Goal: Find specific page/section: Find specific page/section

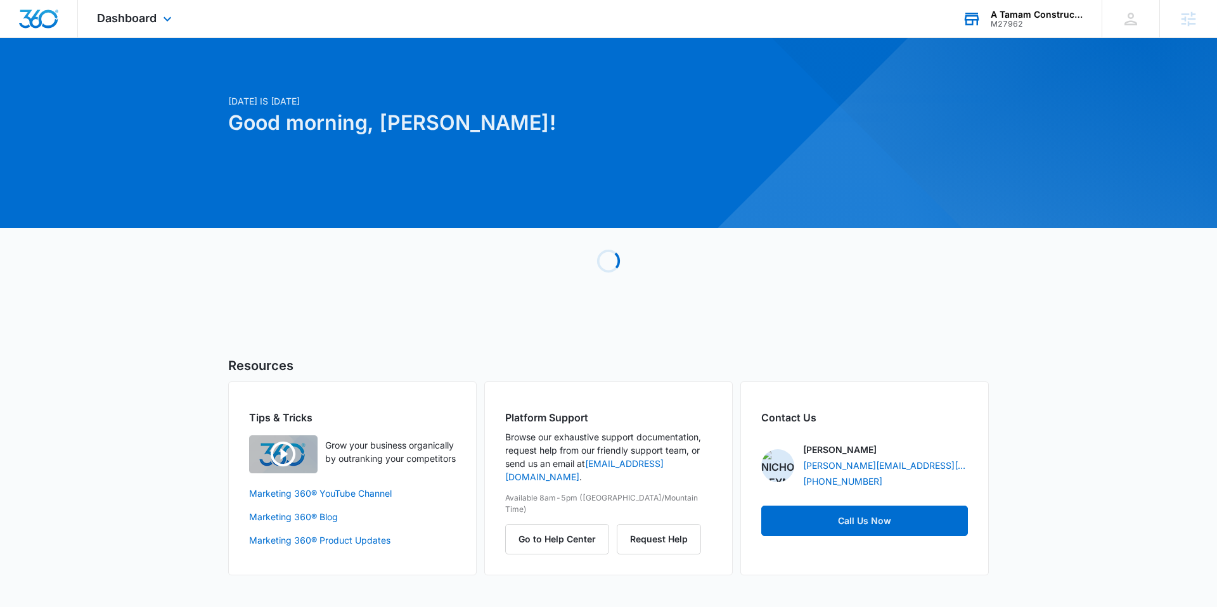
click at [996, 21] on div "M27962" at bounding box center [1037, 24] width 93 height 9
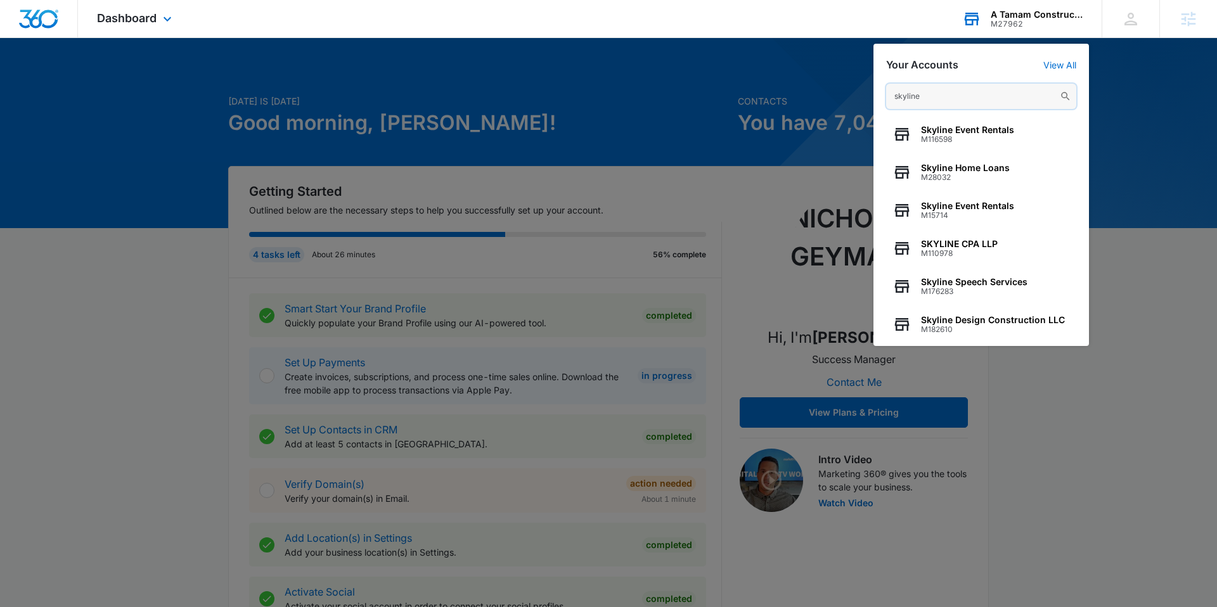
type input "skyline"
click at [1060, 71] on div "skyline Skyline Event Rentals M116598 Skyline Home Loans M28032 Skyline Event R…" at bounding box center [980, 208] width 215 height 275
click at [1060, 67] on link "View All" at bounding box center [1059, 65] width 33 height 11
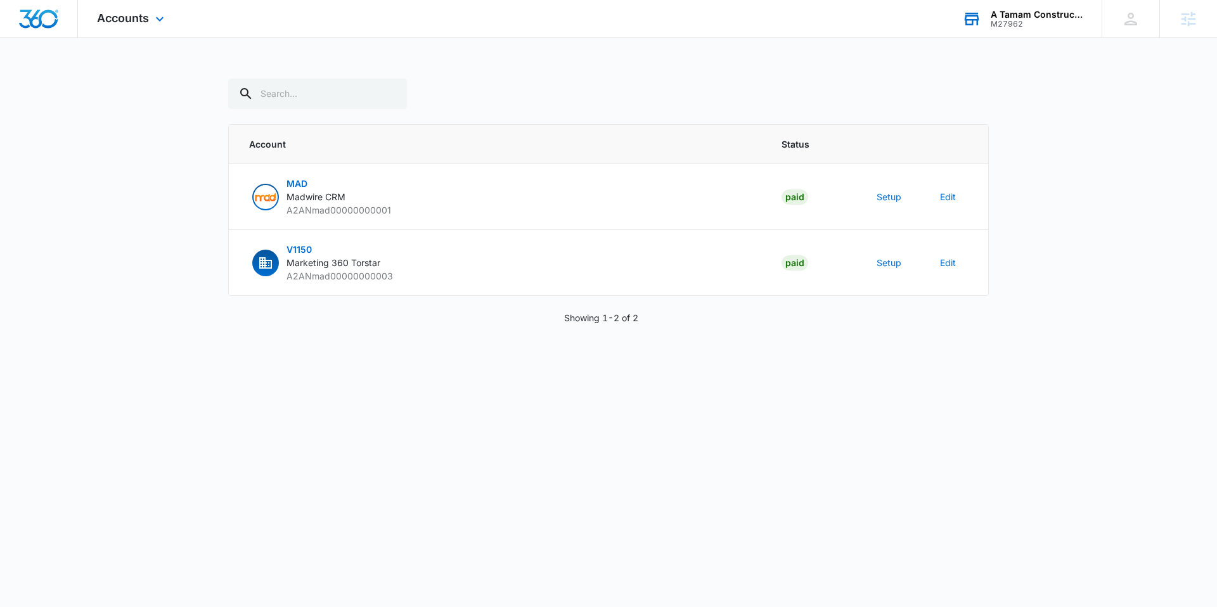
click at [1015, 27] on div "M27962" at bounding box center [1037, 24] width 93 height 9
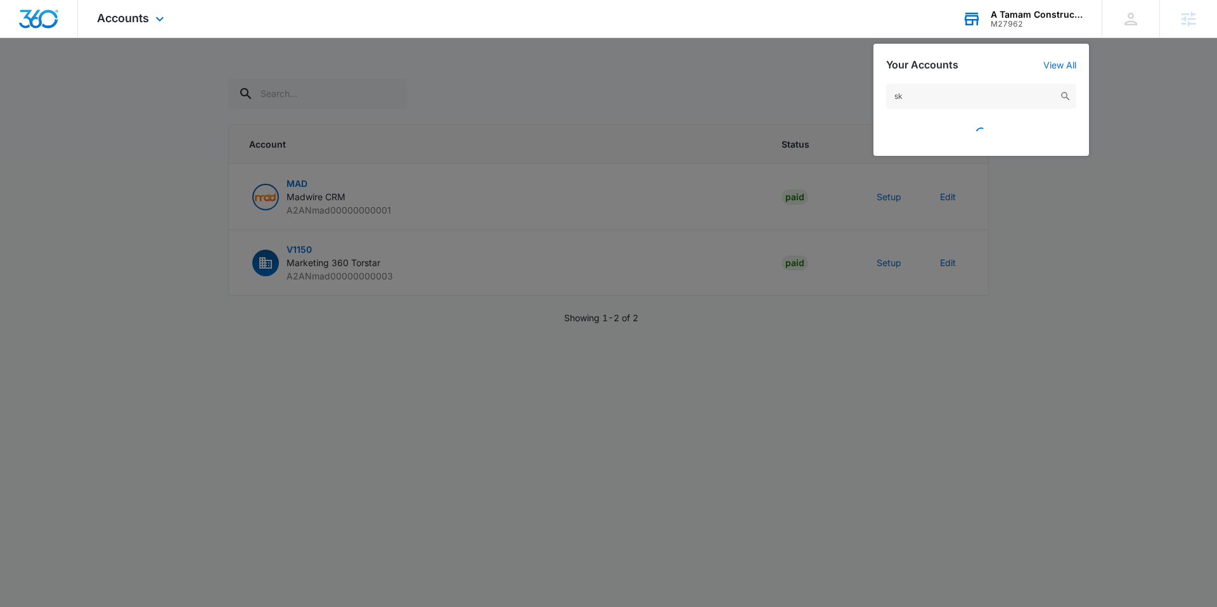
type input "s"
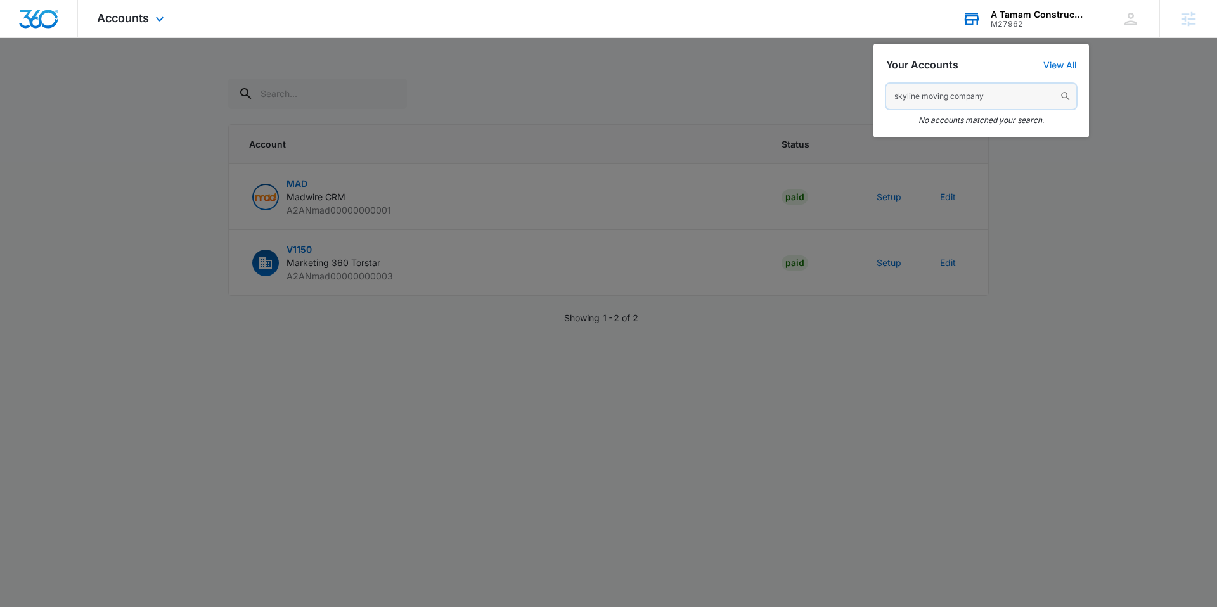
click at [978, 101] on input "skyline moving company" at bounding box center [981, 96] width 190 height 25
type input "myudyat"
click at [944, 93] on input "myudyat" at bounding box center [981, 96] width 190 height 25
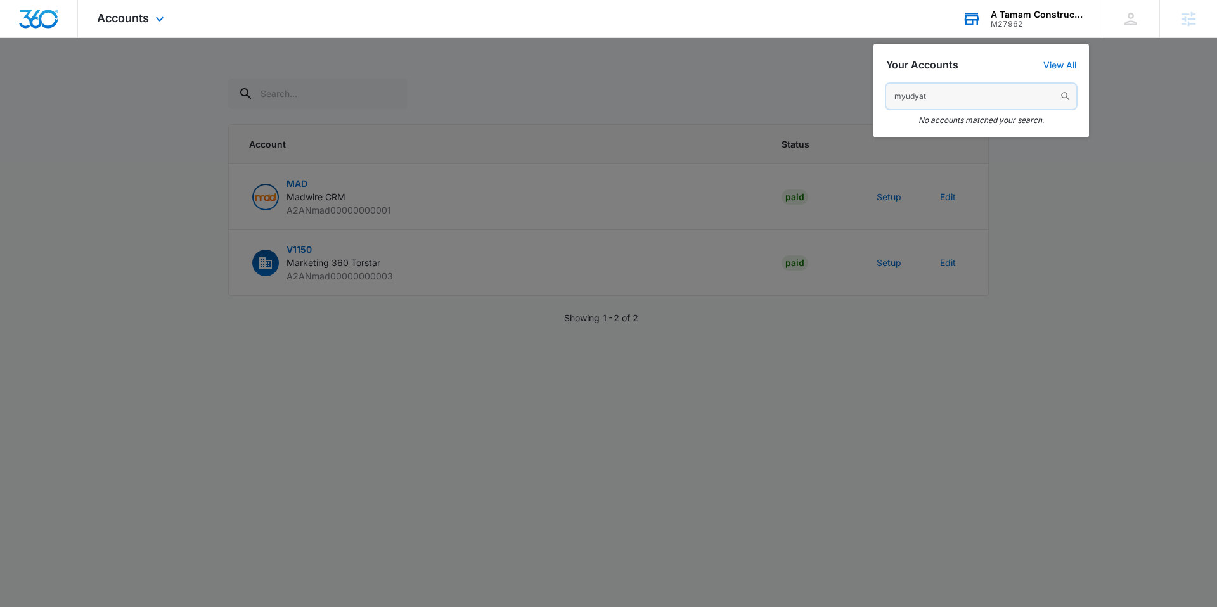
click at [944, 93] on input "myudyat" at bounding box center [981, 96] width 190 height 25
type input "\"
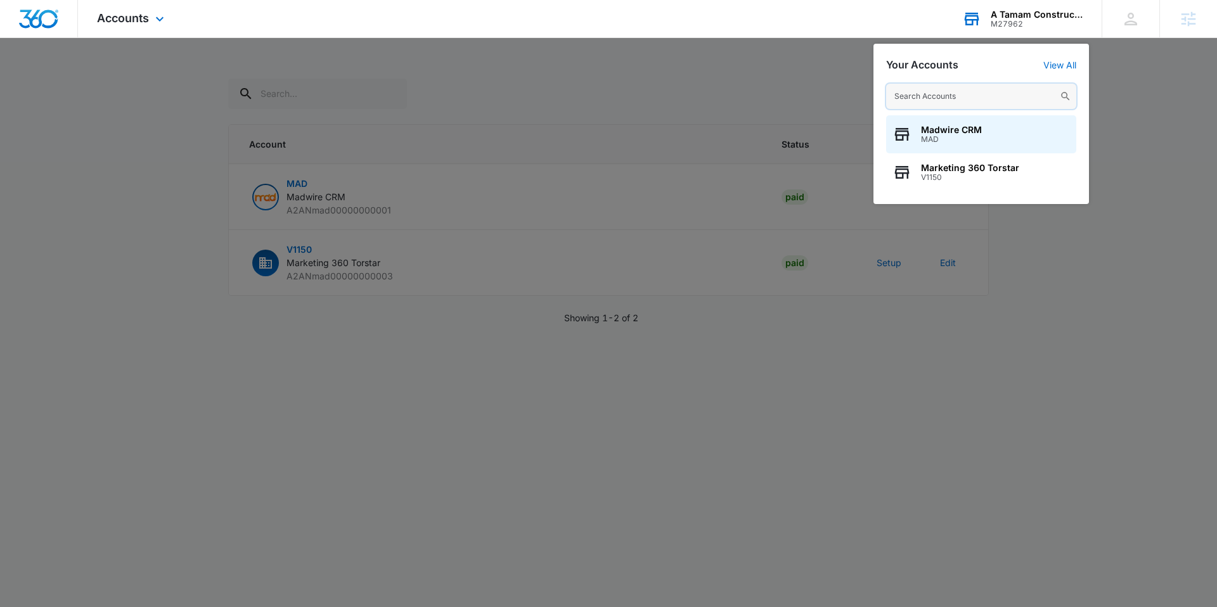
click at [978, 98] on input "text" at bounding box center [981, 96] width 190 height 25
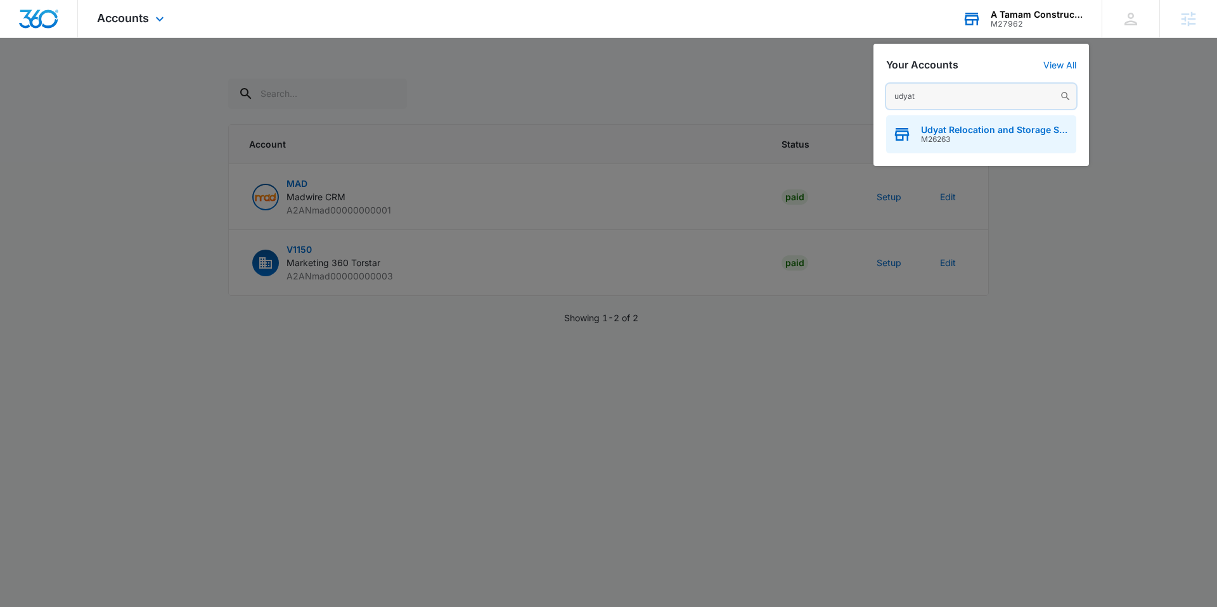
type input "udyat"
click at [993, 127] on span "Udyat Relocation and Storage System" at bounding box center [995, 130] width 149 height 10
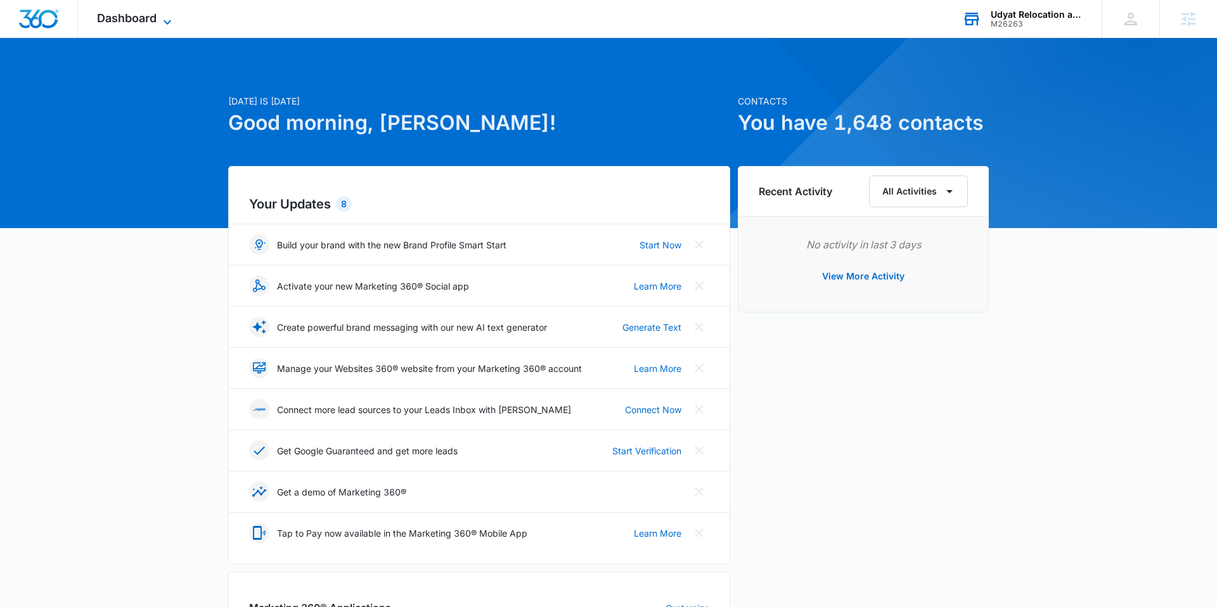
click at [164, 23] on icon at bounding box center [167, 22] width 15 height 15
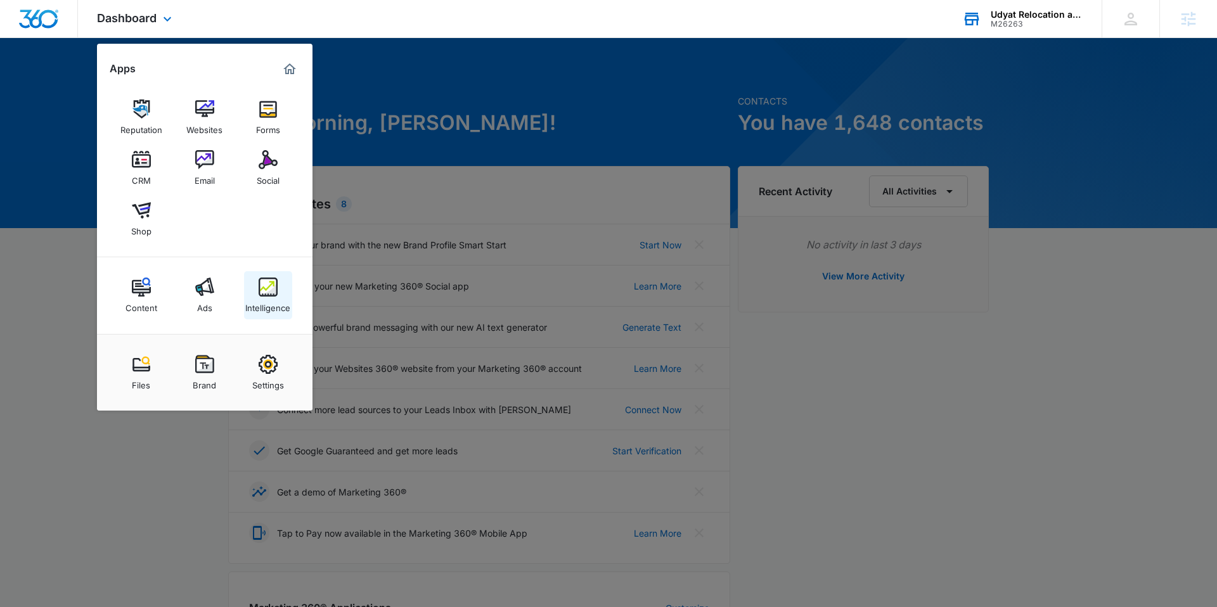
click at [286, 297] on div "Intelligence" at bounding box center [267, 305] width 45 height 16
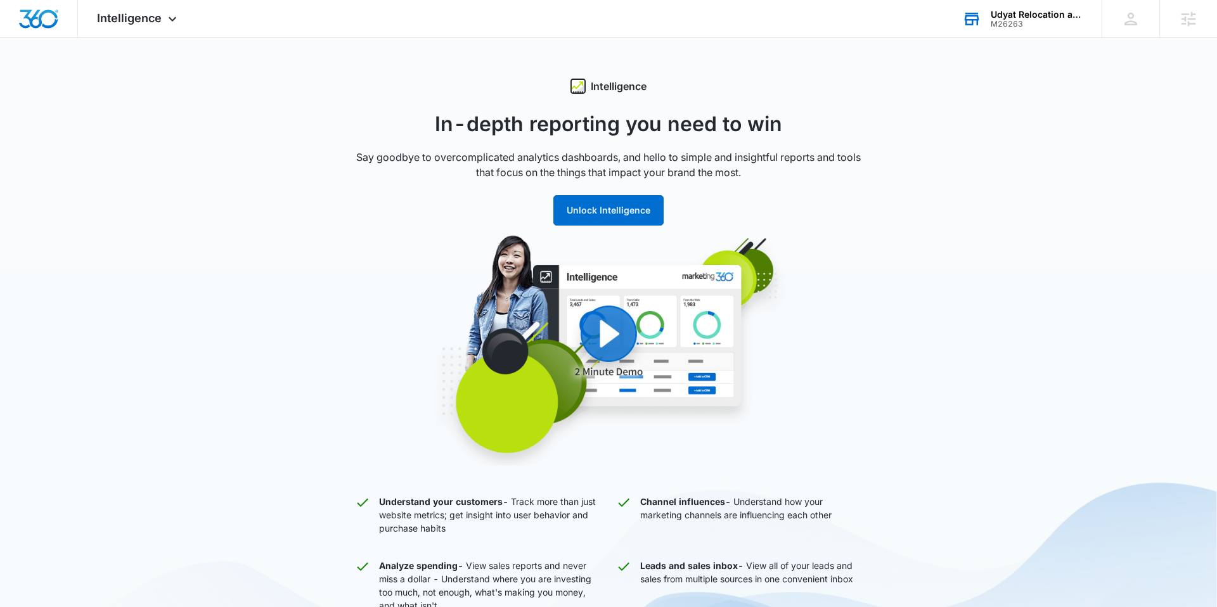
click at [1025, 15] on div "Udyat Relocation and Storage System" at bounding box center [1037, 15] width 93 height 10
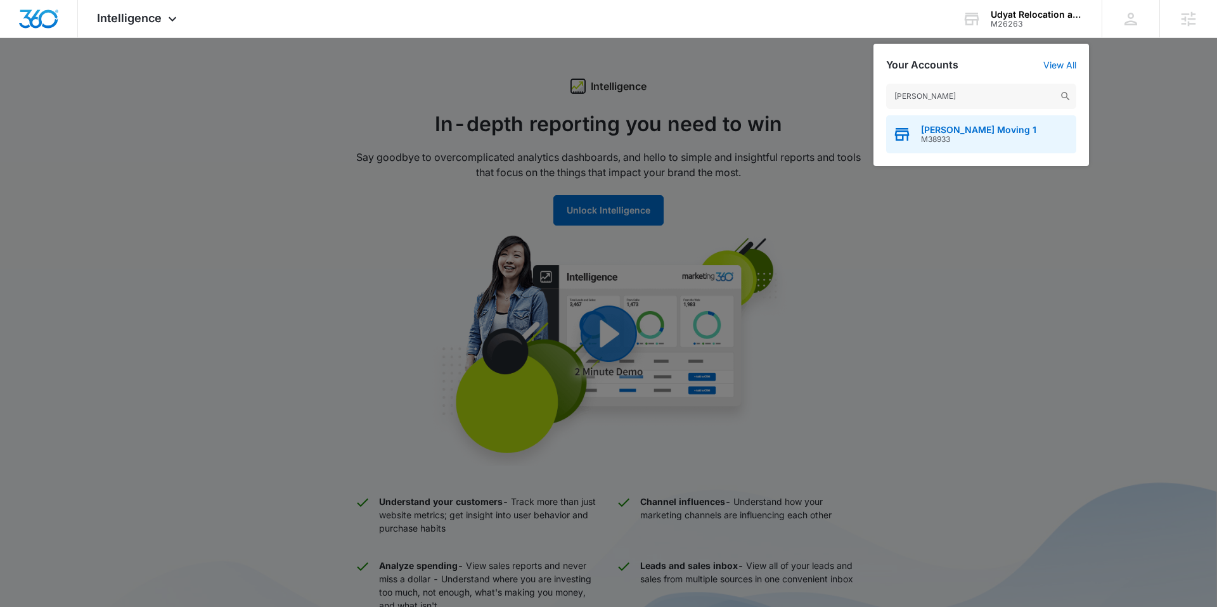
type input "roys"
click at [924, 134] on span "Roys Moving 1" at bounding box center [978, 130] width 115 height 10
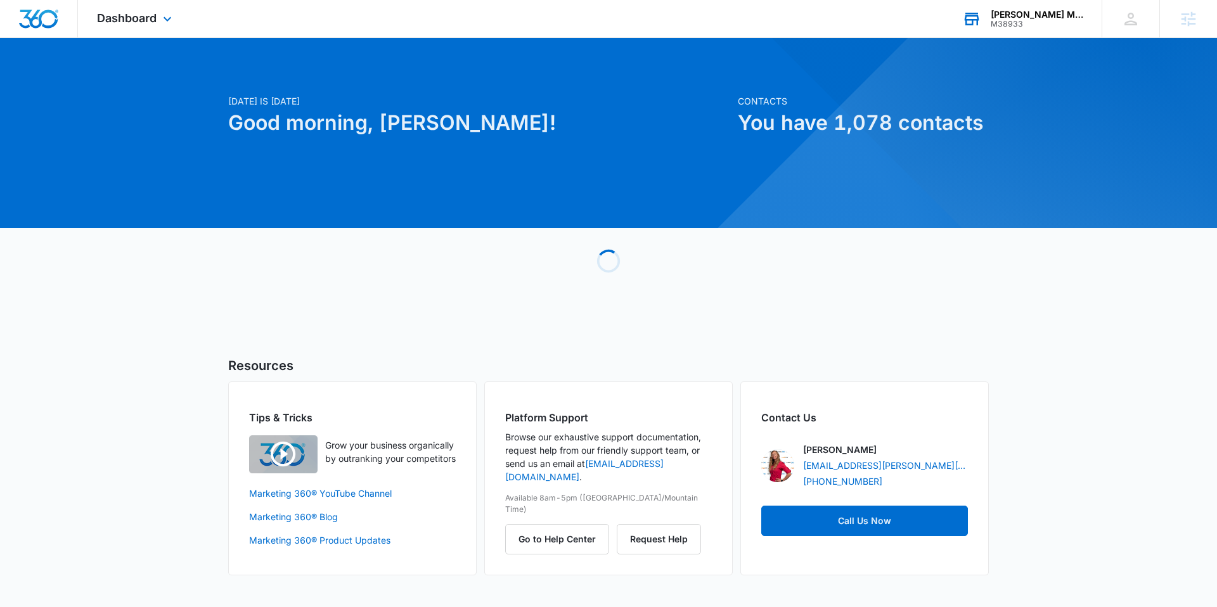
click at [1048, 20] on div "M38933" at bounding box center [1037, 24] width 93 height 9
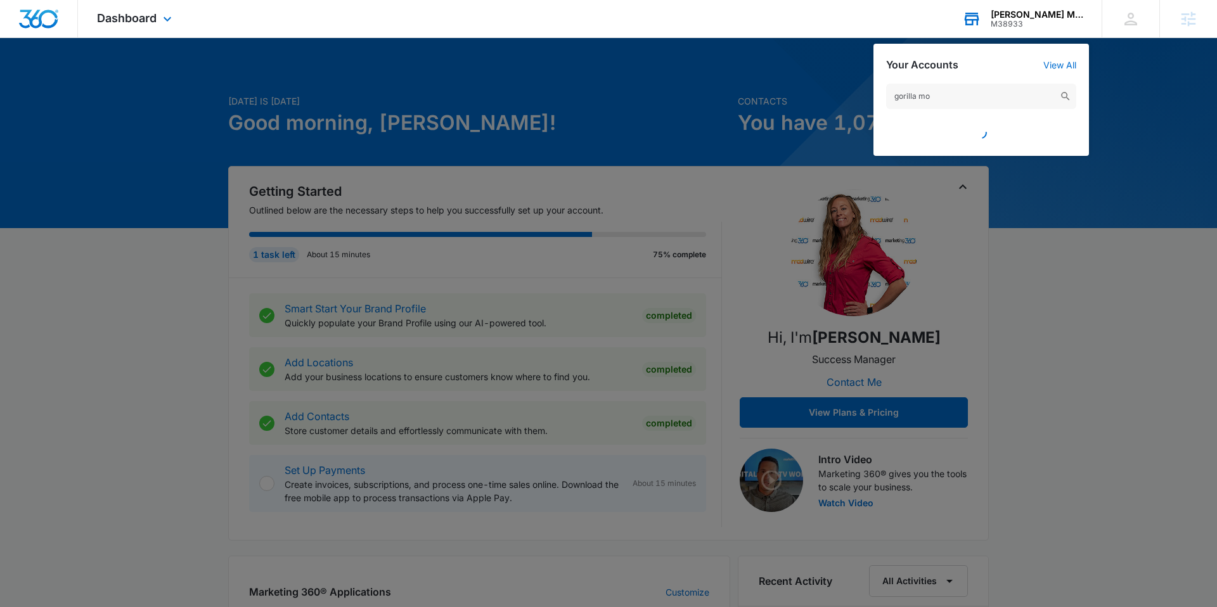
type input "gorilla mov"
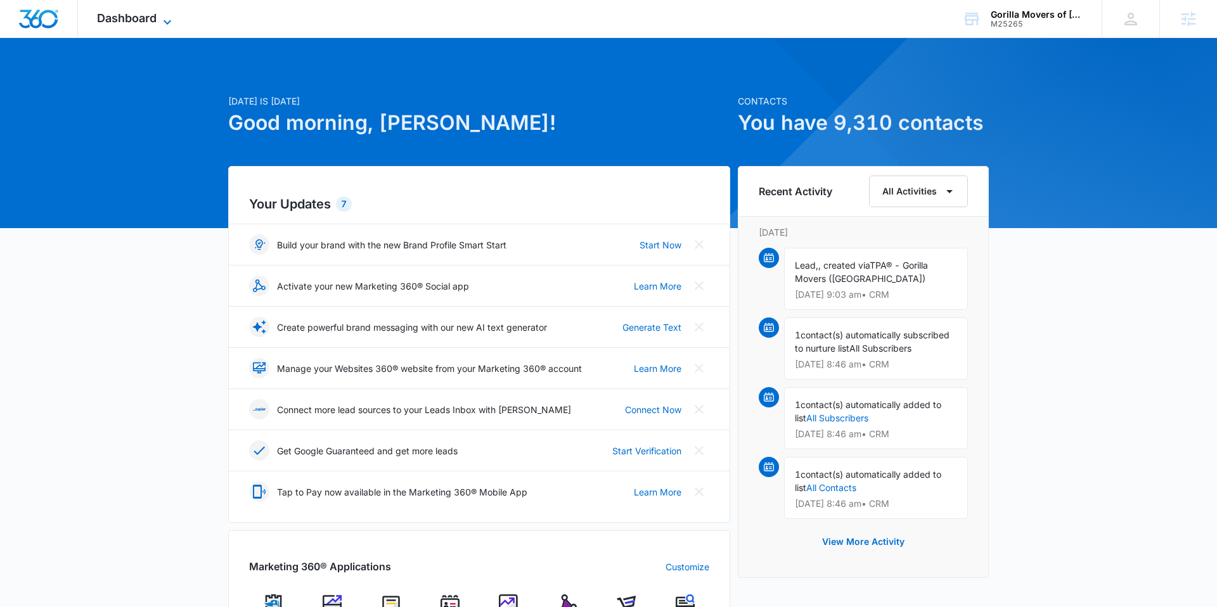
click at [144, 23] on span "Dashboard" at bounding box center [127, 17] width 60 height 13
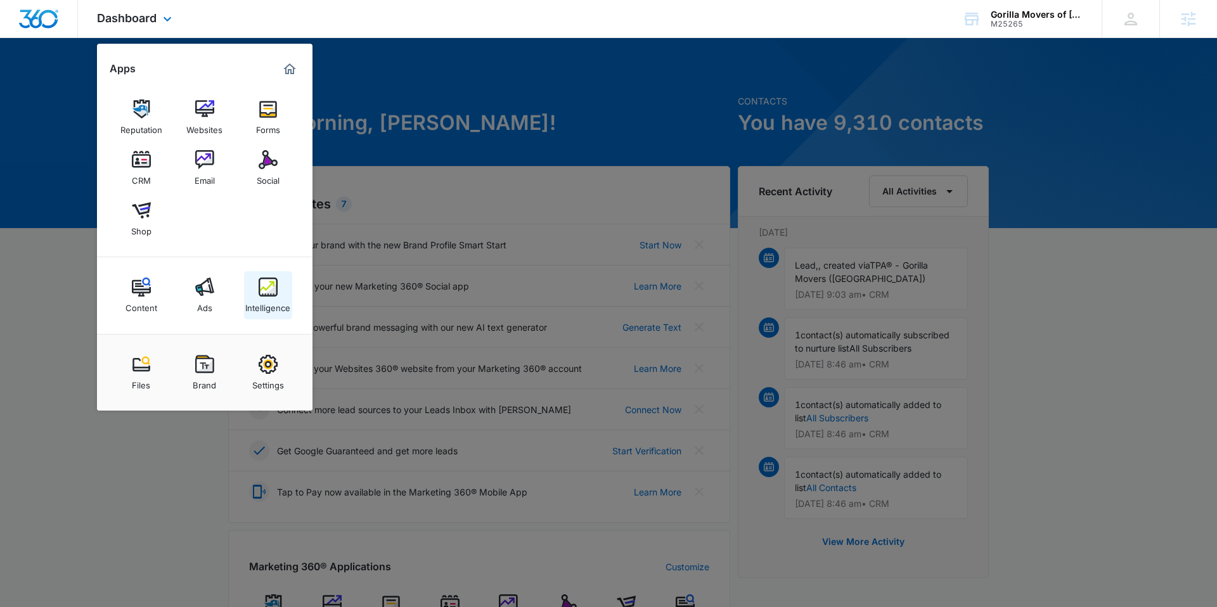
click at [257, 283] on link "Intelligence" at bounding box center [268, 295] width 48 height 48
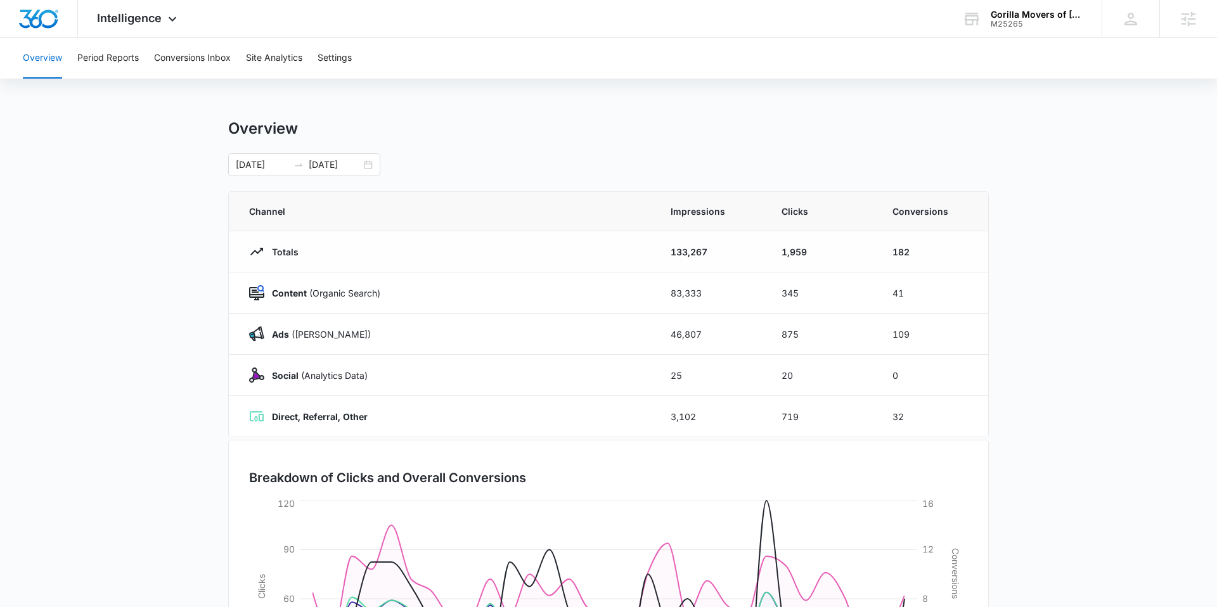
scroll to position [1, 0]
click at [152, 21] on span "Intelligence" at bounding box center [129, 17] width 65 height 13
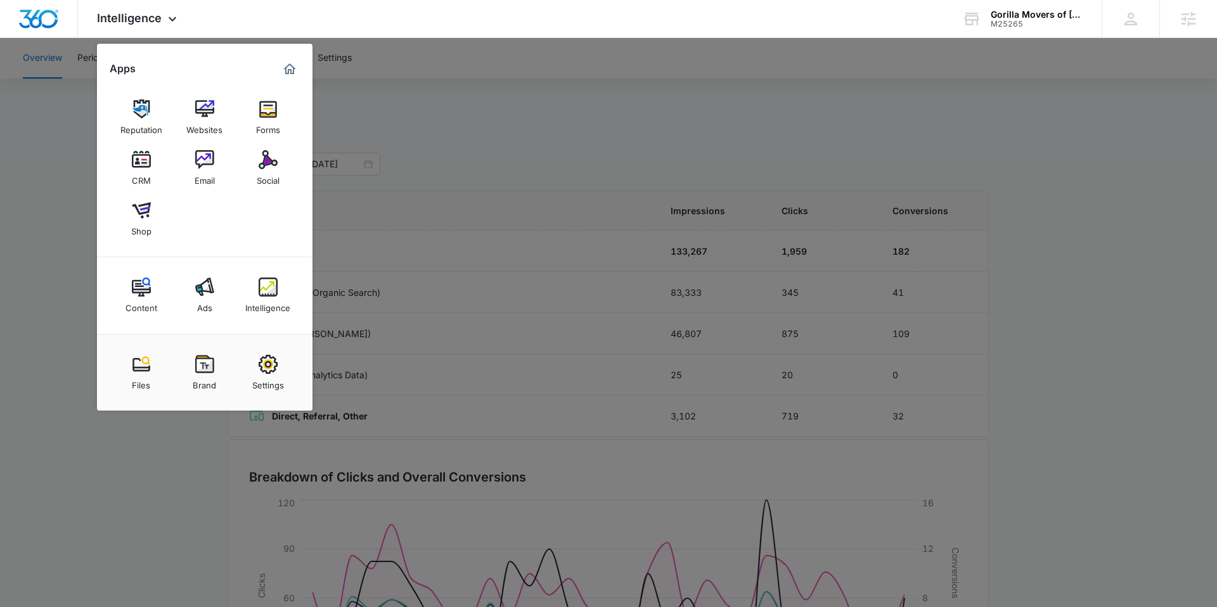
click at [201, 282] on img at bounding box center [204, 287] width 19 height 19
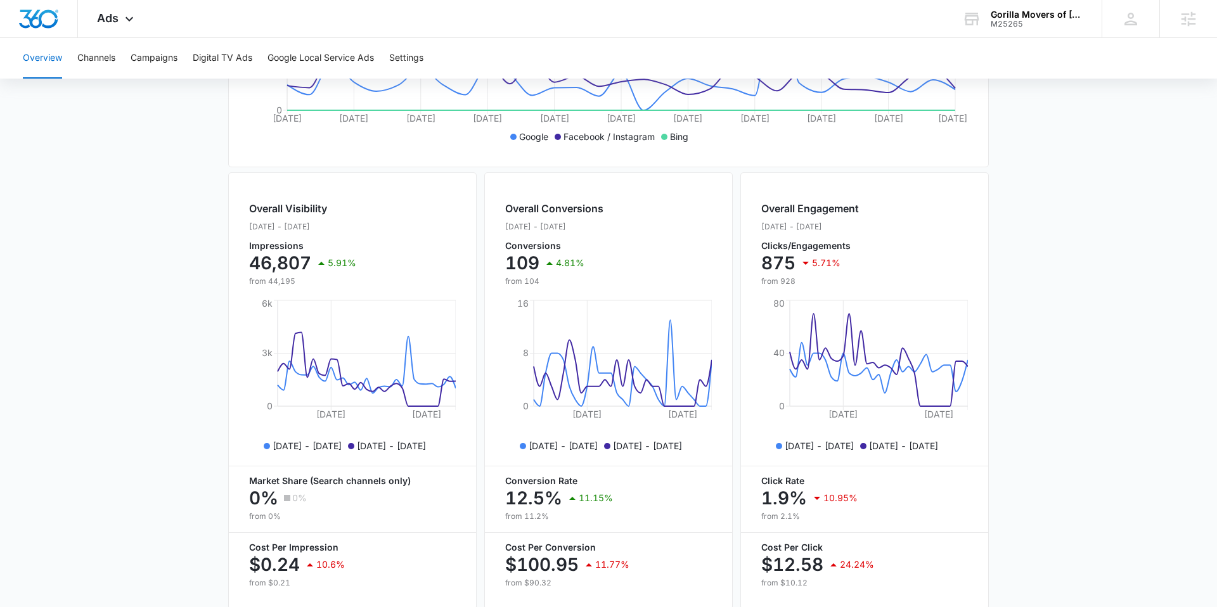
scroll to position [422, 0]
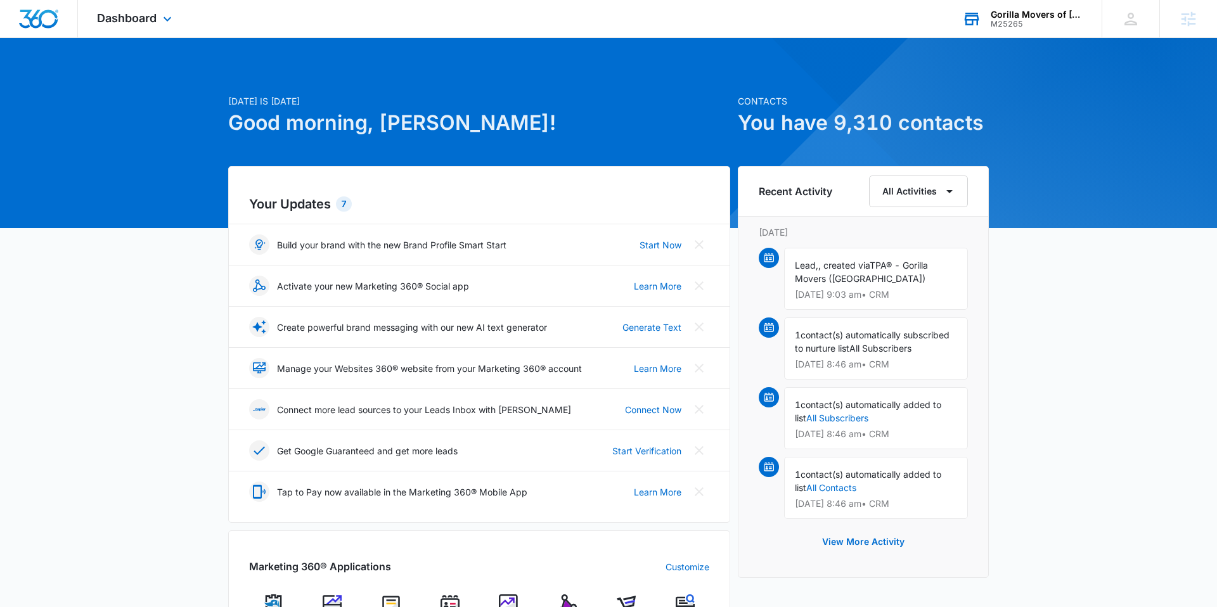
click at [1045, 28] on div "M25265" at bounding box center [1037, 24] width 93 height 9
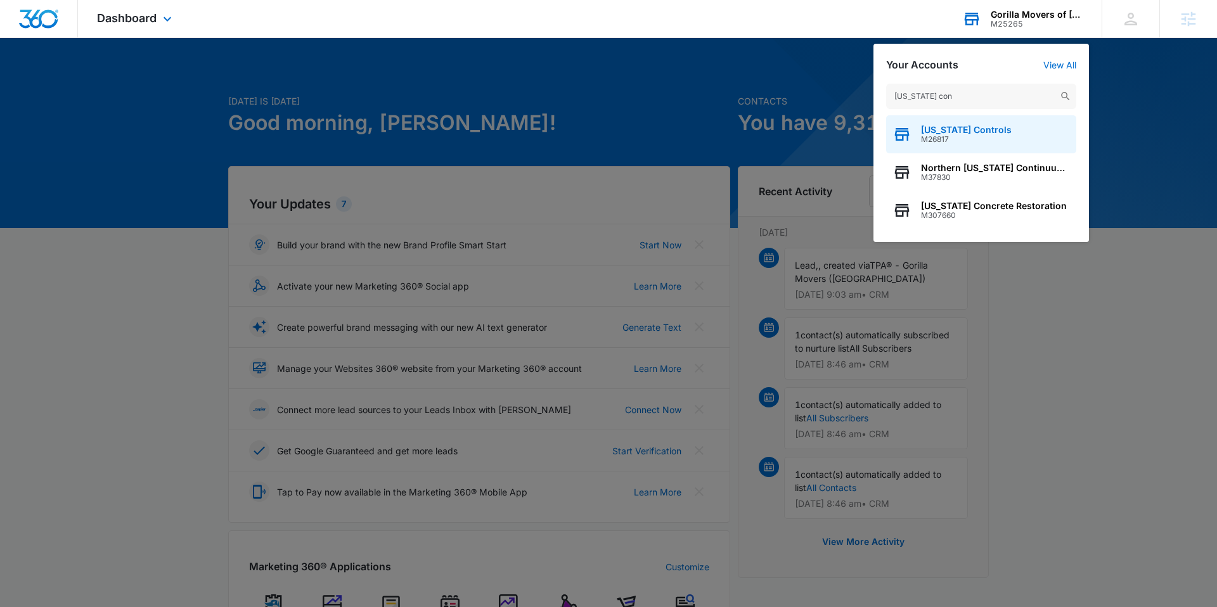
type input "colorado con"
click at [917, 125] on div "Colorado Controls M26817" at bounding box center [981, 134] width 190 height 38
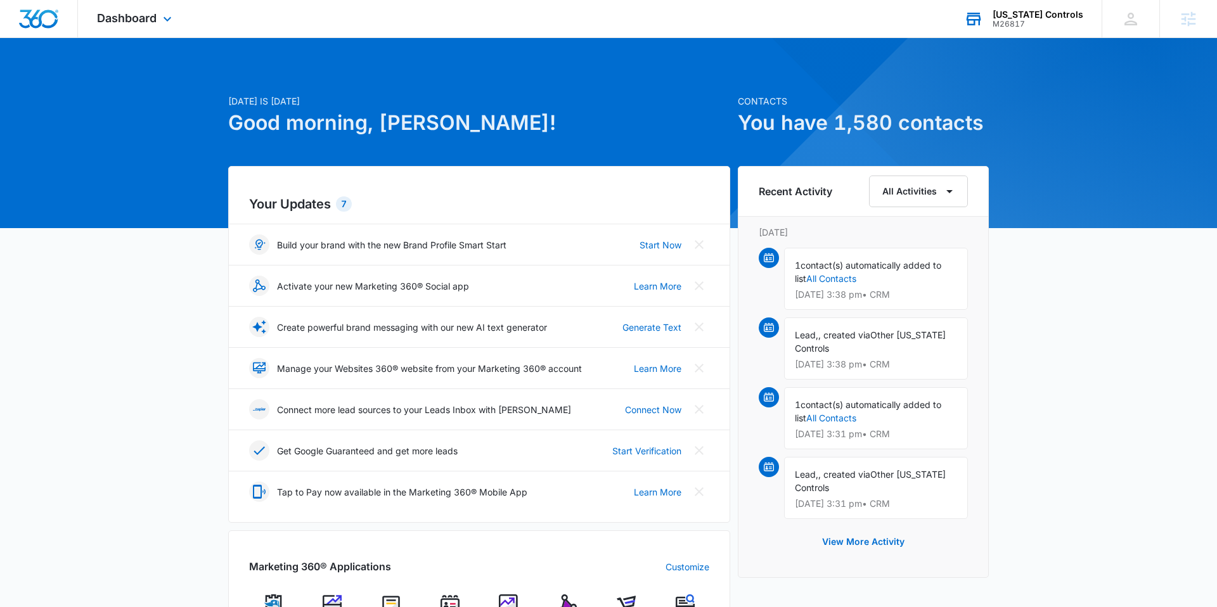
click at [158, 14] on div "Dashboard Apps Reputation Websites Forms CRM Email Social Shop Content Ads Inte…" at bounding box center [136, 18] width 116 height 37
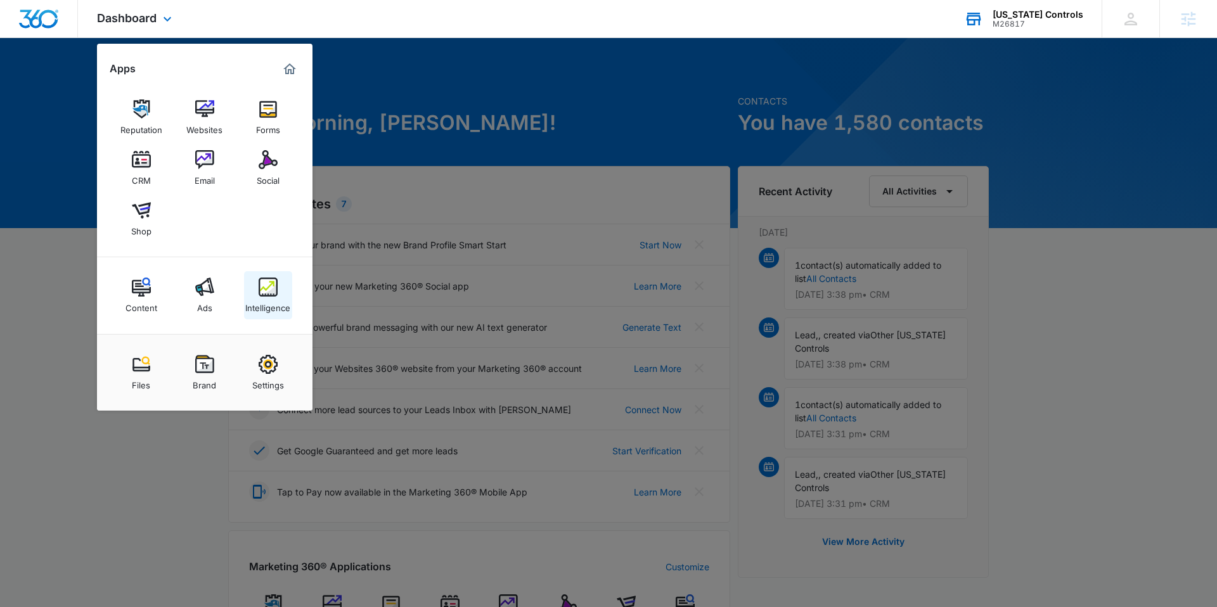
click at [265, 299] on div "Intelligence" at bounding box center [267, 305] width 45 height 16
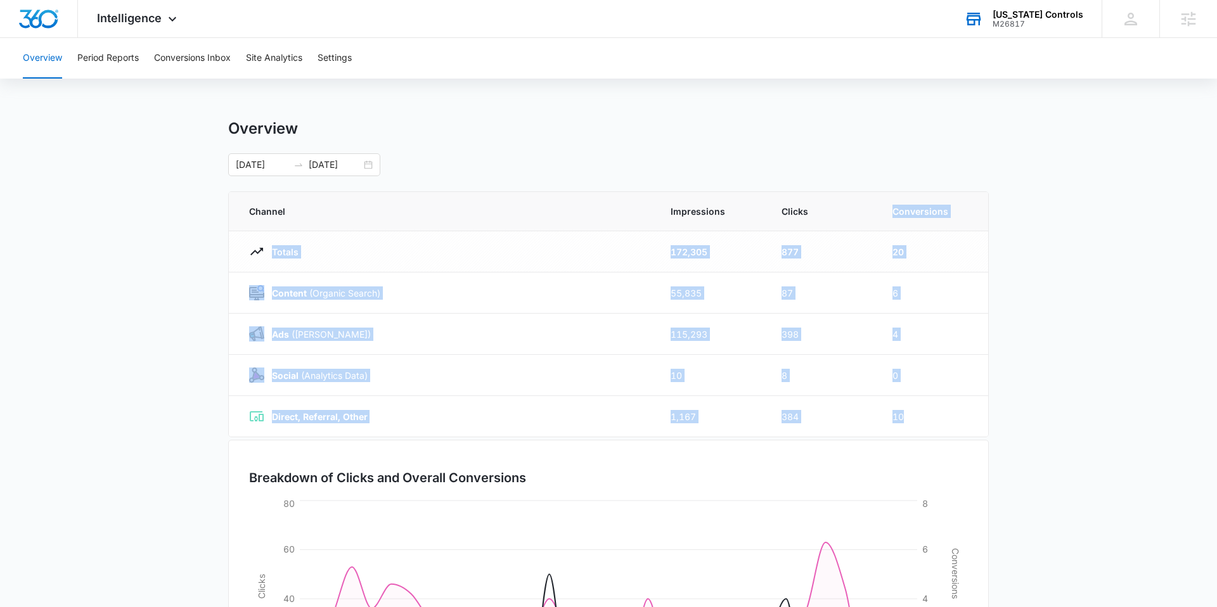
drag, startPoint x: 927, startPoint y: 425, endPoint x: 825, endPoint y: 228, distance: 221.9
click at [825, 229] on table "Channel Impressions Clicks Conversions Totals 172,305 877 20 Content (Organic S…" at bounding box center [608, 314] width 759 height 245
click at [825, 228] on th "Clicks" at bounding box center [821, 211] width 111 height 39
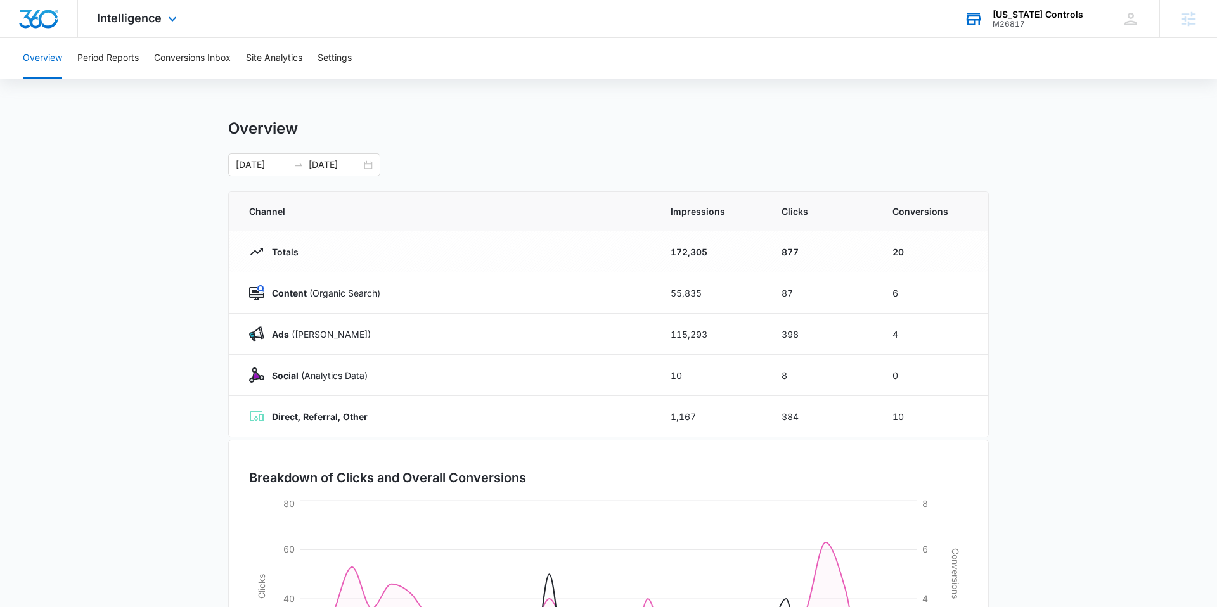
click at [162, 27] on div "Intelligence Apps Reputation Websites Forms CRM Email Social Shop Content Ads I…" at bounding box center [138, 18] width 121 height 37
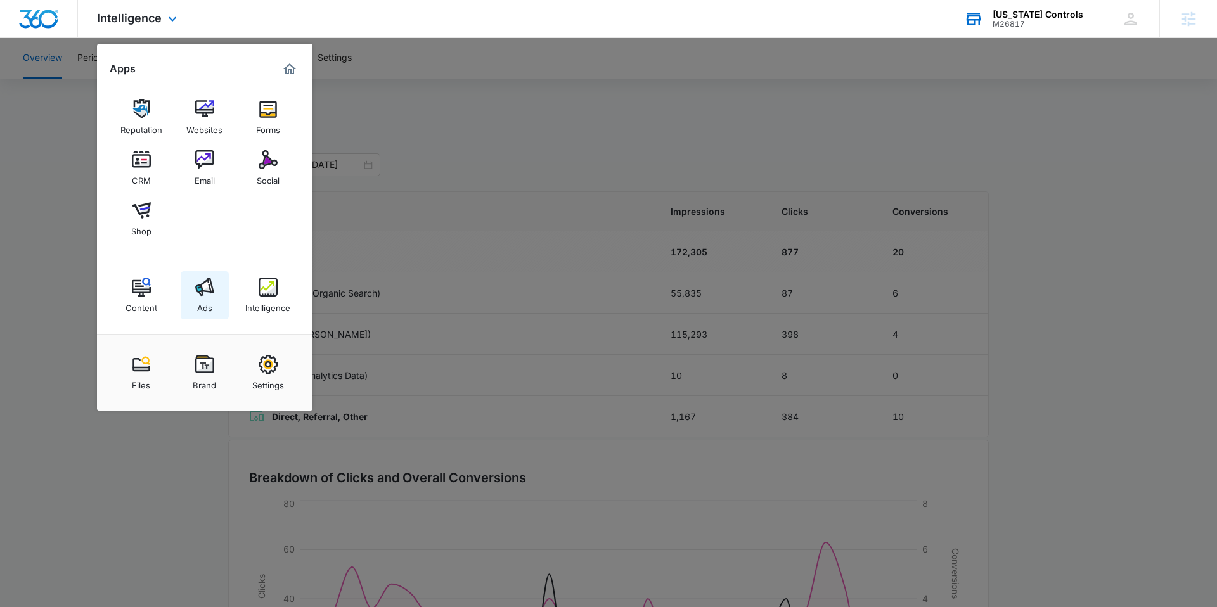
click at [221, 300] on link "Ads" at bounding box center [205, 295] width 48 height 48
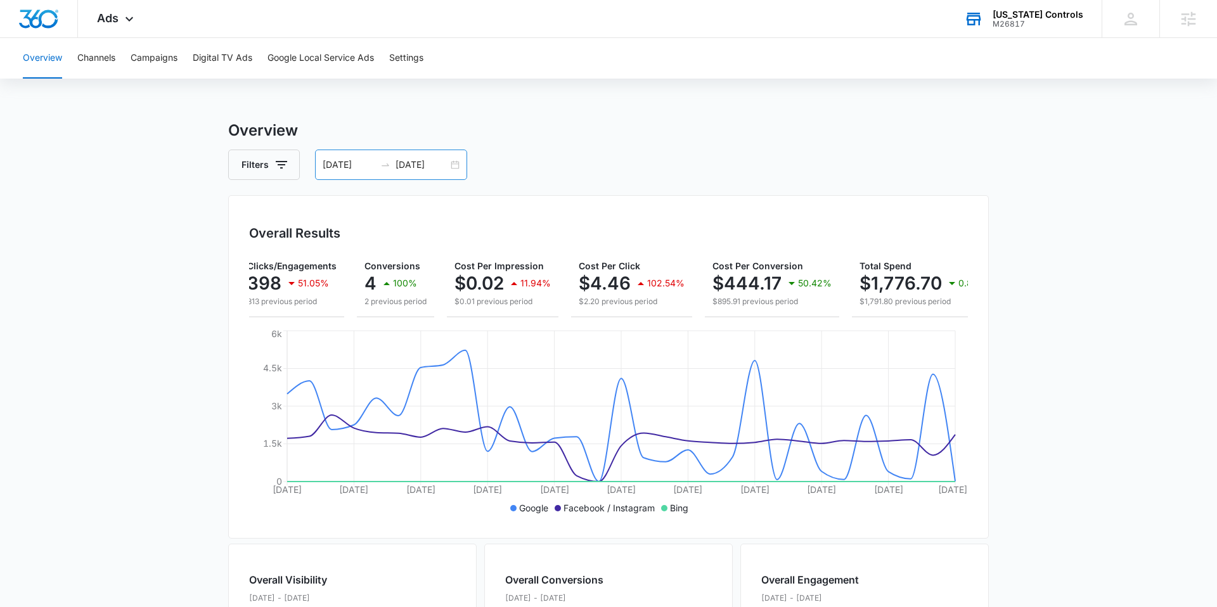
drag, startPoint x: 443, startPoint y: 166, endPoint x: 453, endPoint y: 164, distance: 10.5
click at [444, 167] on input "[DATE]" at bounding box center [421, 165] width 53 height 14
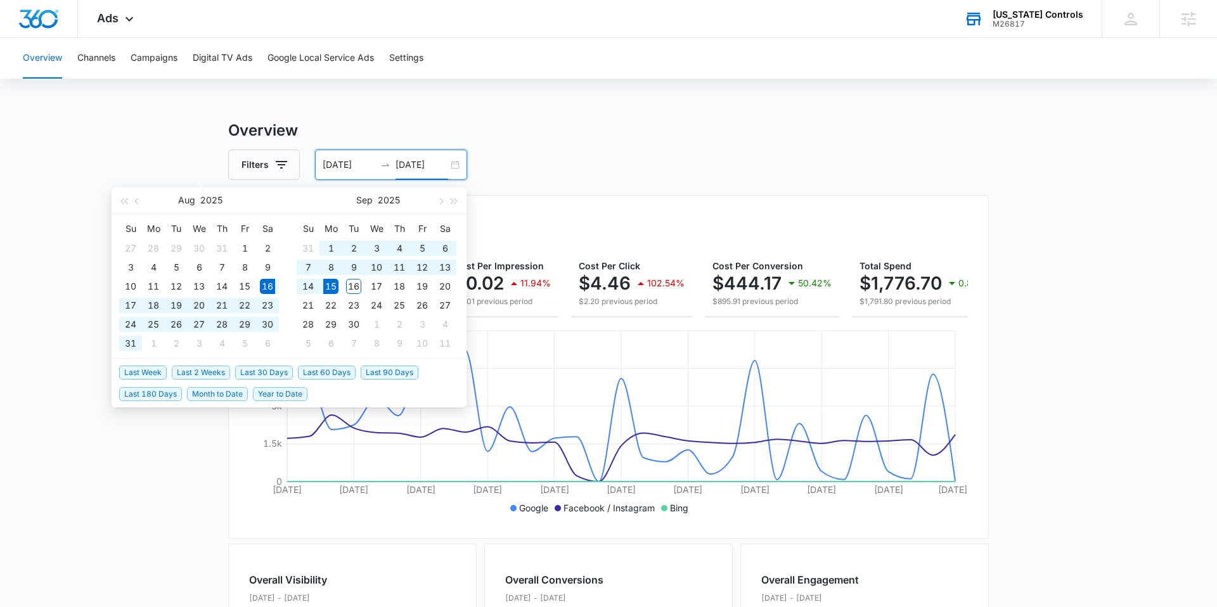
click at [453, 164] on div "08/16/2025 09/15/2025" at bounding box center [391, 165] width 152 height 30
type input "[DATE]"
click at [299, 394] on span "Year to Date" at bounding box center [280, 394] width 55 height 14
type input "01/01/2025"
type input "09/16/2025"
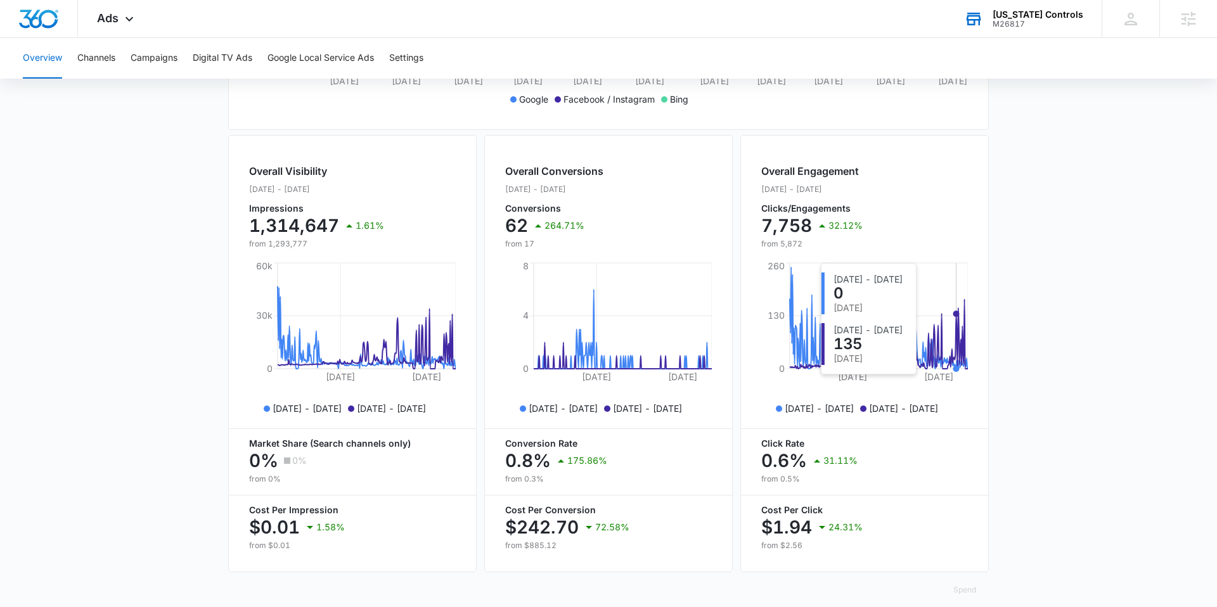
scroll to position [422, 0]
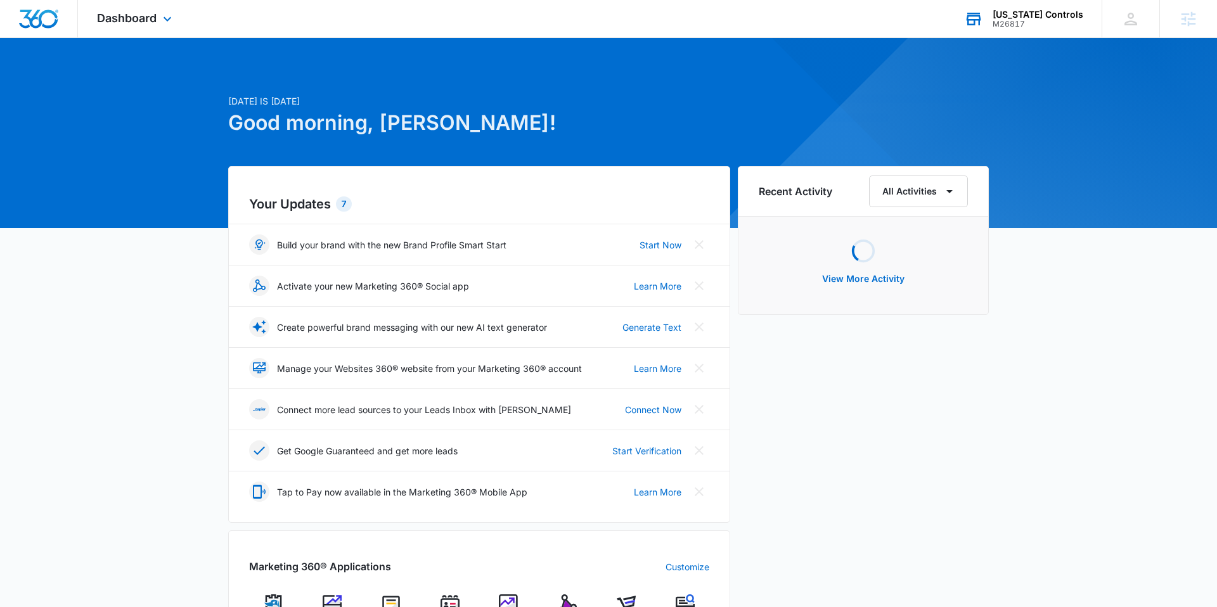
click at [1038, 31] on div "[US_STATE] Controls M26817 Your Accounts View All" at bounding box center [1023, 18] width 157 height 37
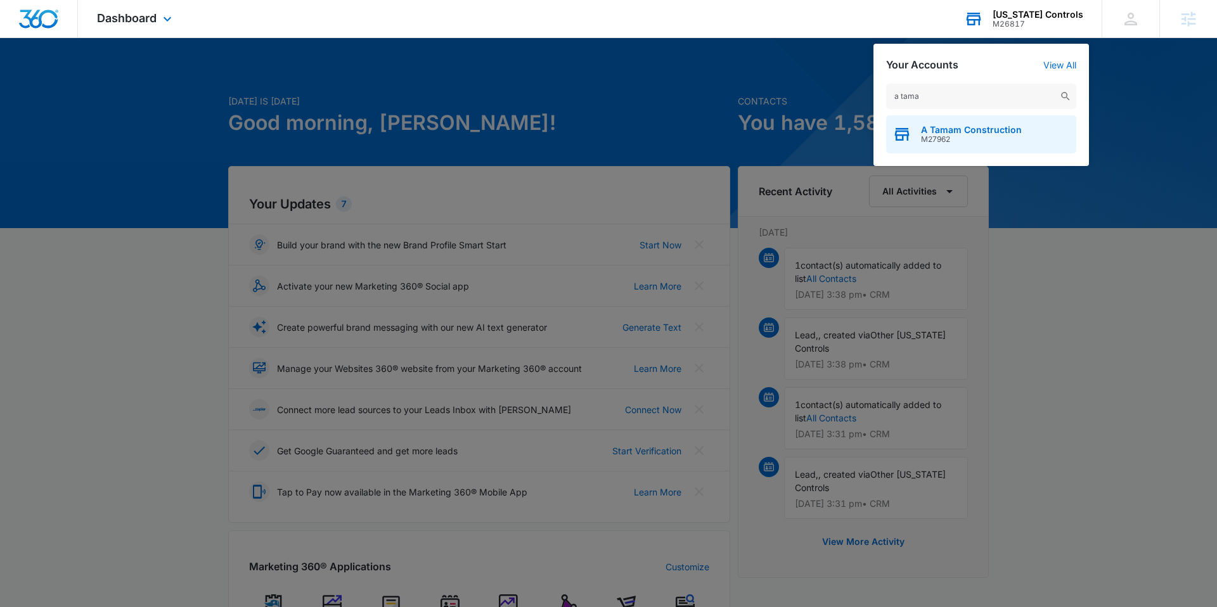
type input "a tama"
click at [982, 129] on span "A Tamam Construction" at bounding box center [971, 130] width 101 height 10
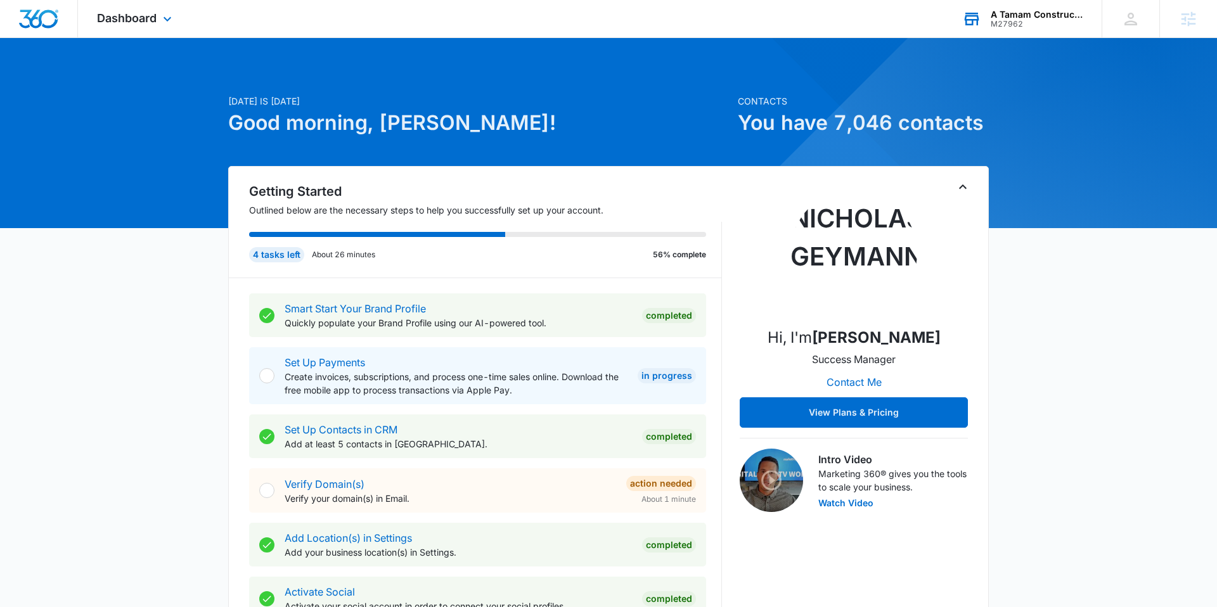
click at [124, 8] on div "Dashboard Apps Reputation Websites Forms CRM Email Social Shop Content Ads Inte…" at bounding box center [136, 18] width 116 height 37
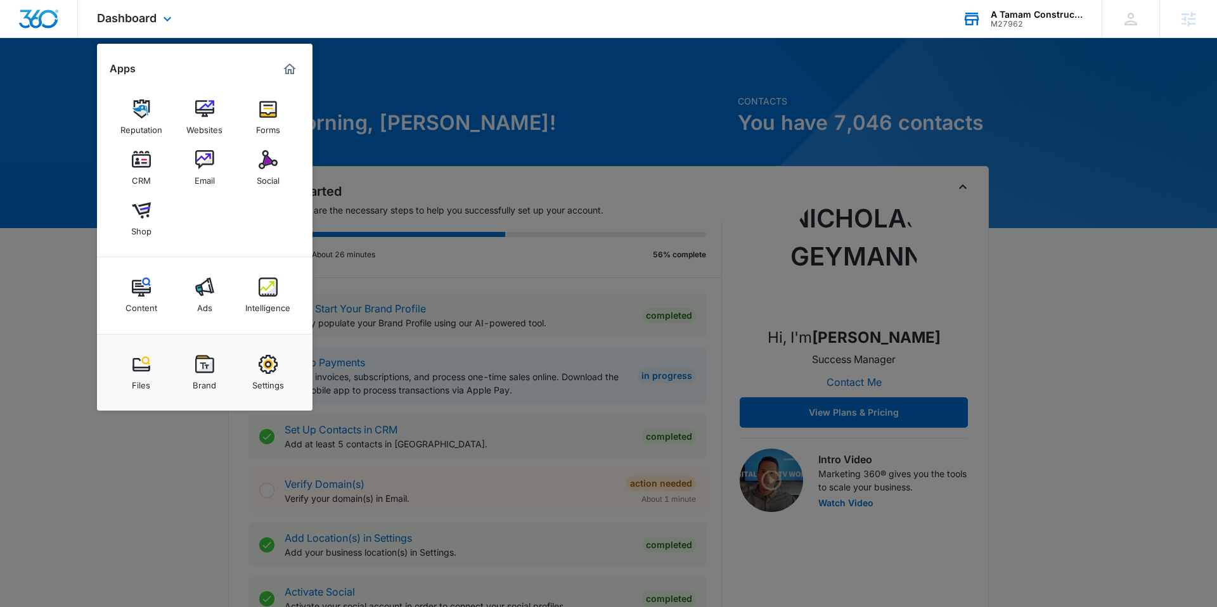
click at [215, 270] on div "Content Ads Intelligence" at bounding box center [204, 295] width 215 height 77
click at [208, 285] on img at bounding box center [204, 287] width 19 height 19
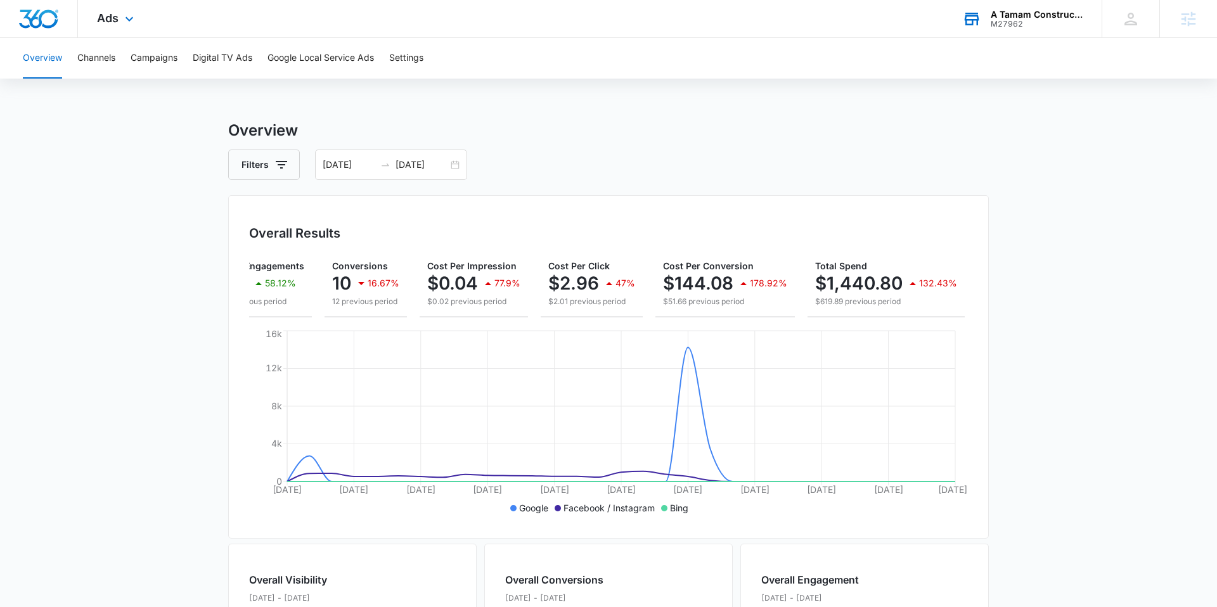
click at [139, 23] on div "Ads Apps Reputation Websites Forms CRM Email Social Shop Content Ads Intelligen…" at bounding box center [117, 18] width 78 height 37
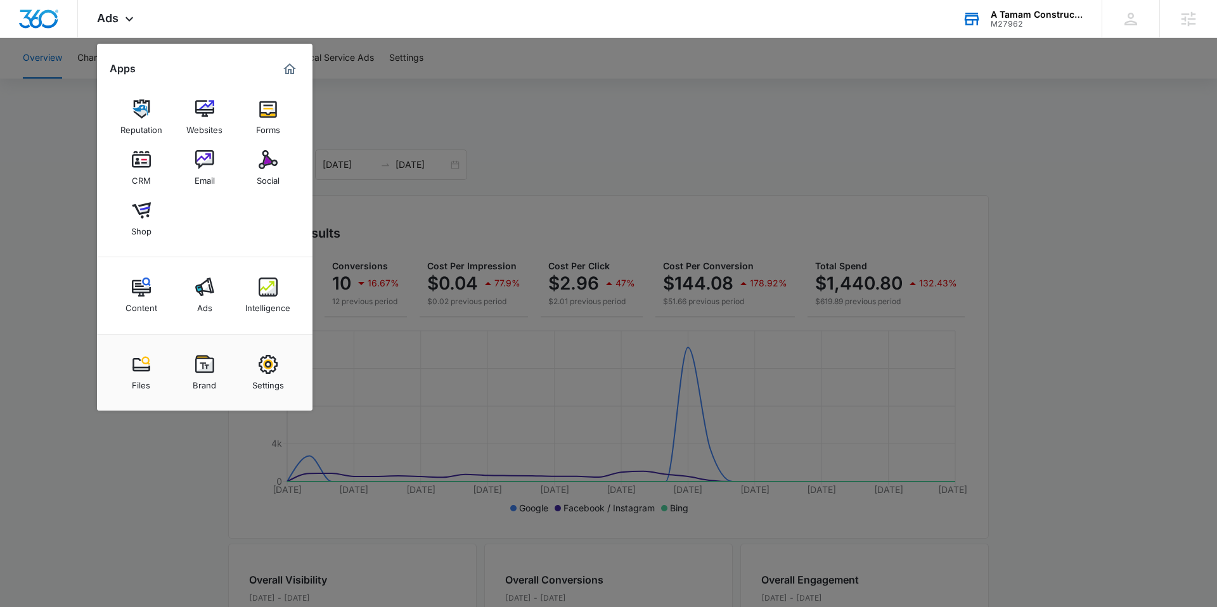
click at [271, 286] on img at bounding box center [268, 287] width 19 height 19
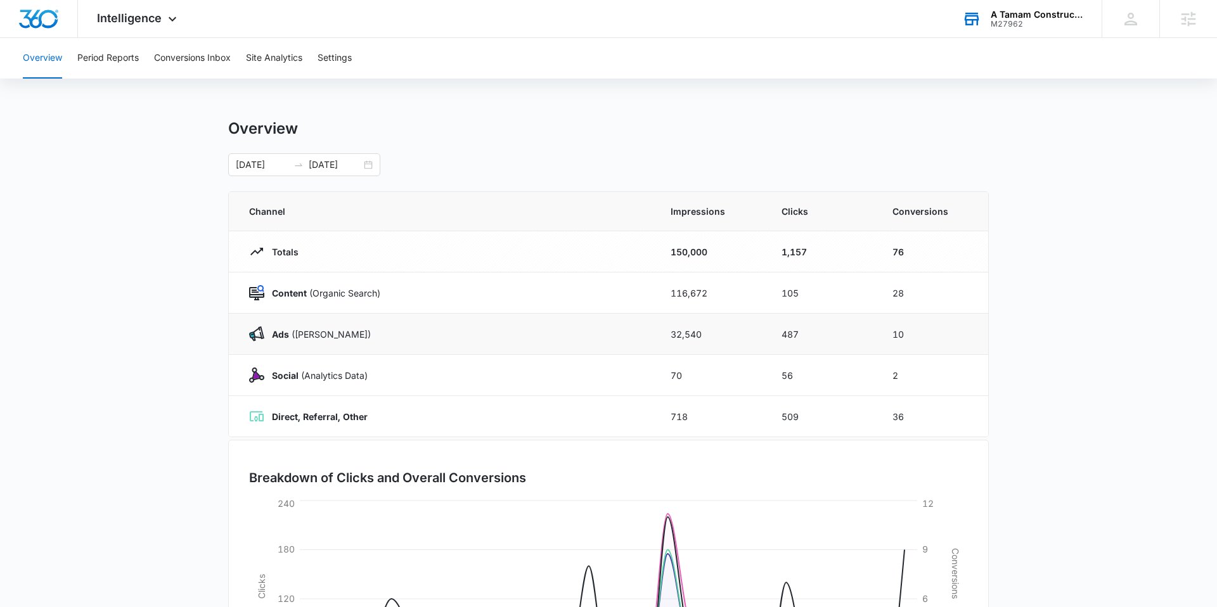
click at [919, 343] on td "10" at bounding box center [932, 334] width 111 height 41
drag, startPoint x: 871, startPoint y: 330, endPoint x: 928, endPoint y: 324, distance: 57.4
click at [838, 320] on tr "Ads ([PERSON_NAME]) 32,540 487 10" at bounding box center [608, 334] width 759 height 41
click at [942, 326] on td "10" at bounding box center [932, 334] width 111 height 41
drag, startPoint x: 887, startPoint y: 330, endPoint x: 858, endPoint y: 356, distance: 38.6
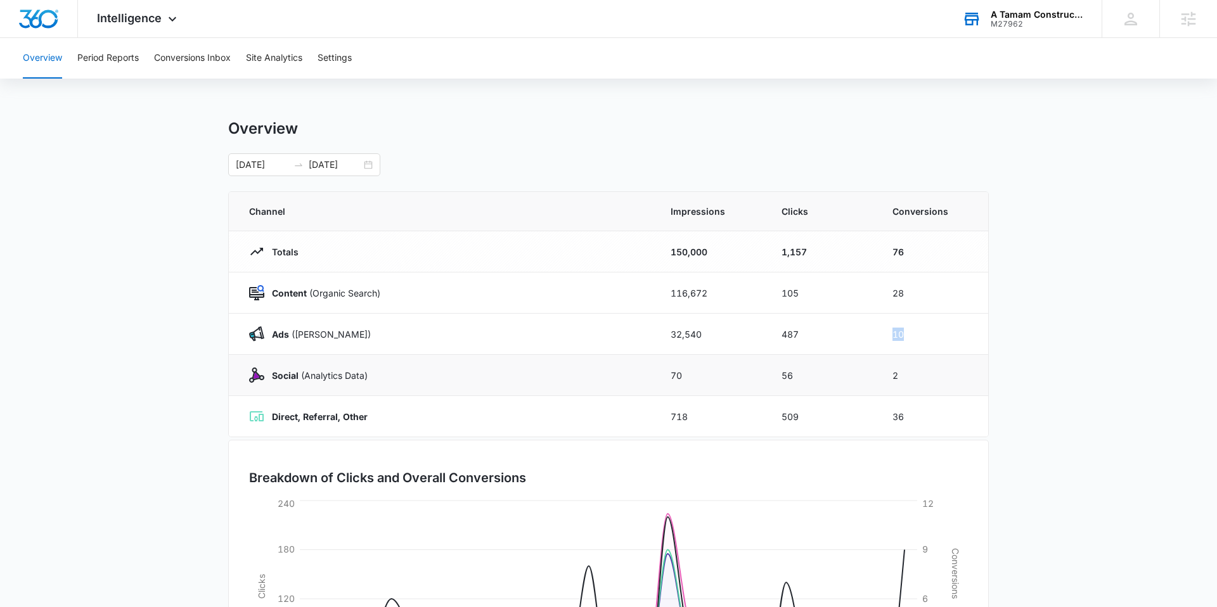
click at [838, 333] on tr "Ads ([PERSON_NAME]) 32,540 487 10" at bounding box center [608, 334] width 759 height 41
click at [904, 415] on td "36" at bounding box center [932, 416] width 111 height 41
click at [158, 22] on span "Intelligence" at bounding box center [129, 17] width 65 height 13
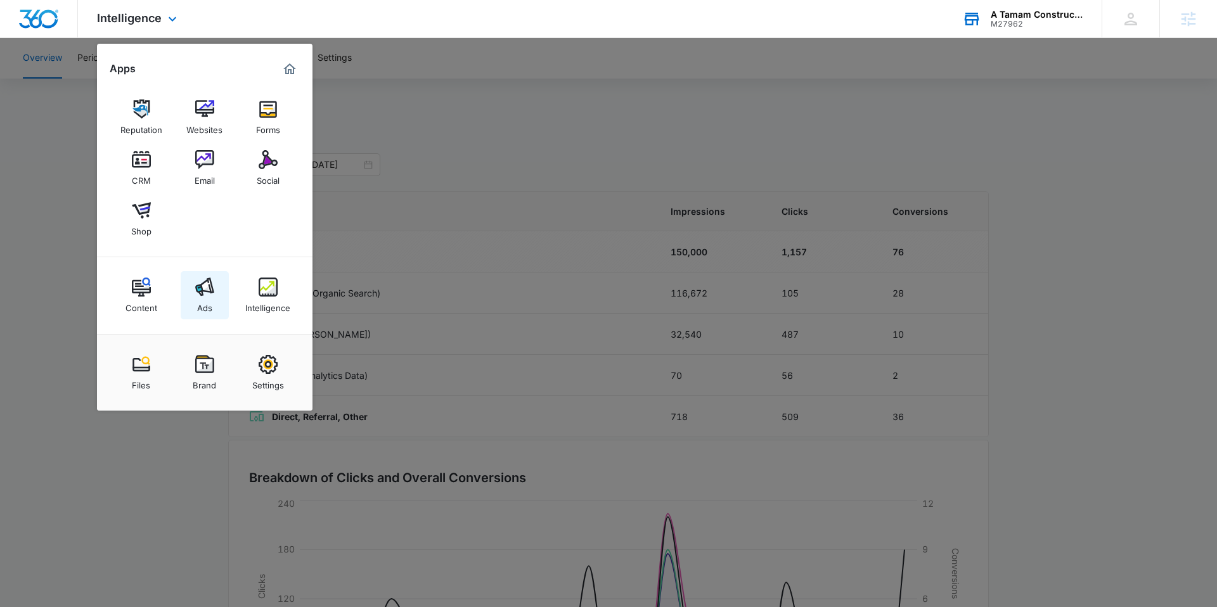
click at [206, 292] on img at bounding box center [204, 287] width 19 height 19
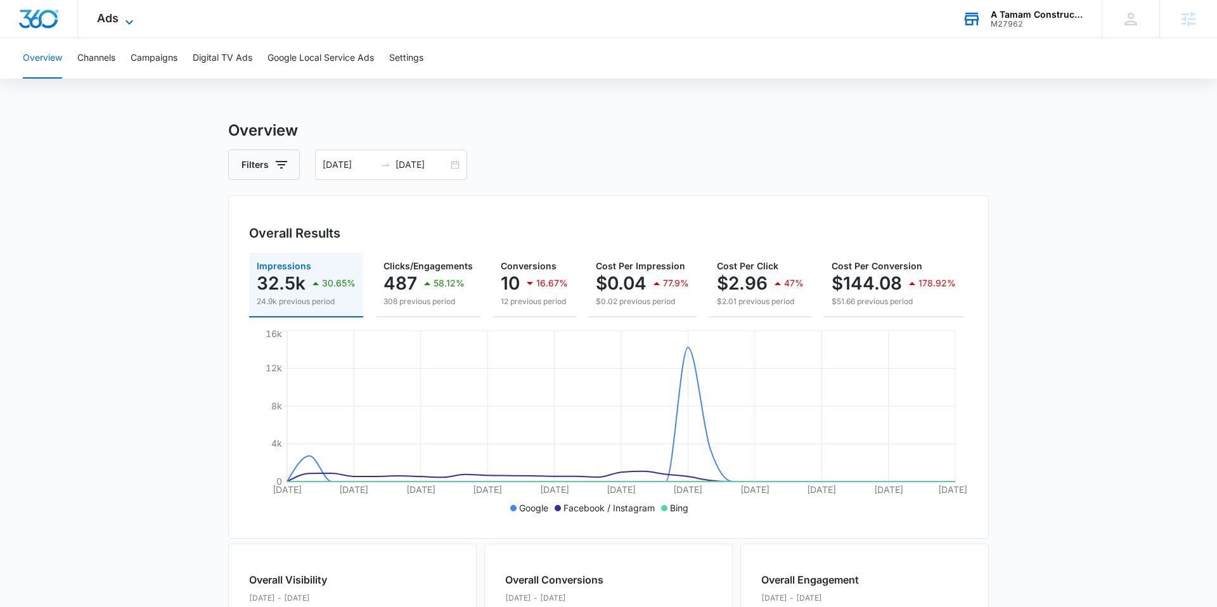
click at [116, 20] on span "Ads" at bounding box center [108, 17] width 22 height 13
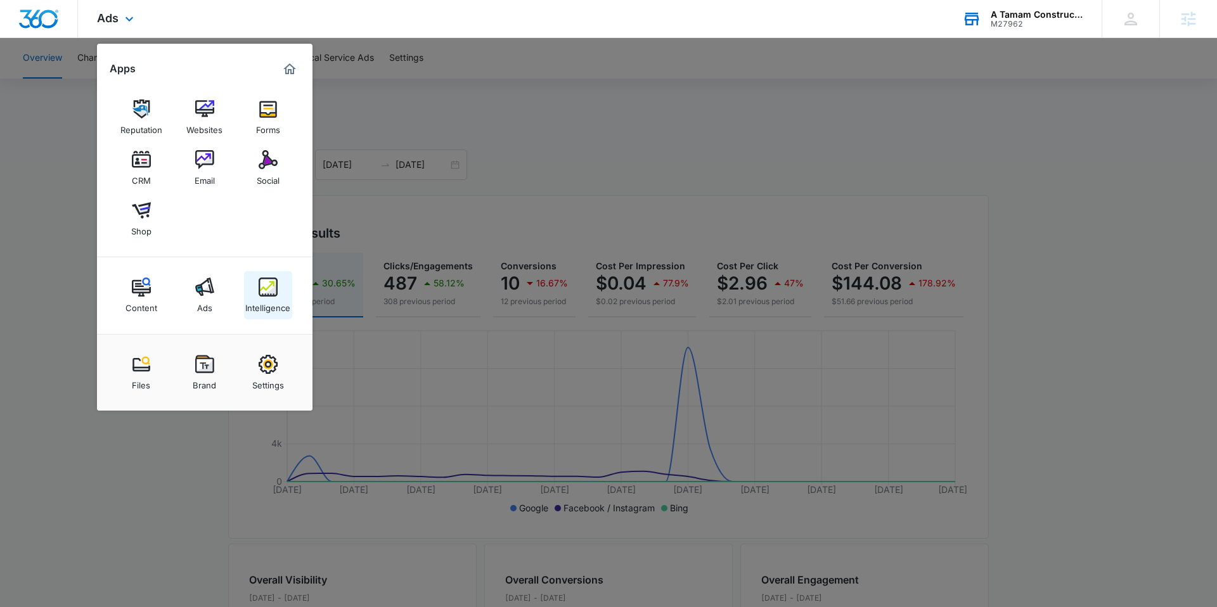
click at [269, 307] on div "Intelligence" at bounding box center [267, 305] width 45 height 16
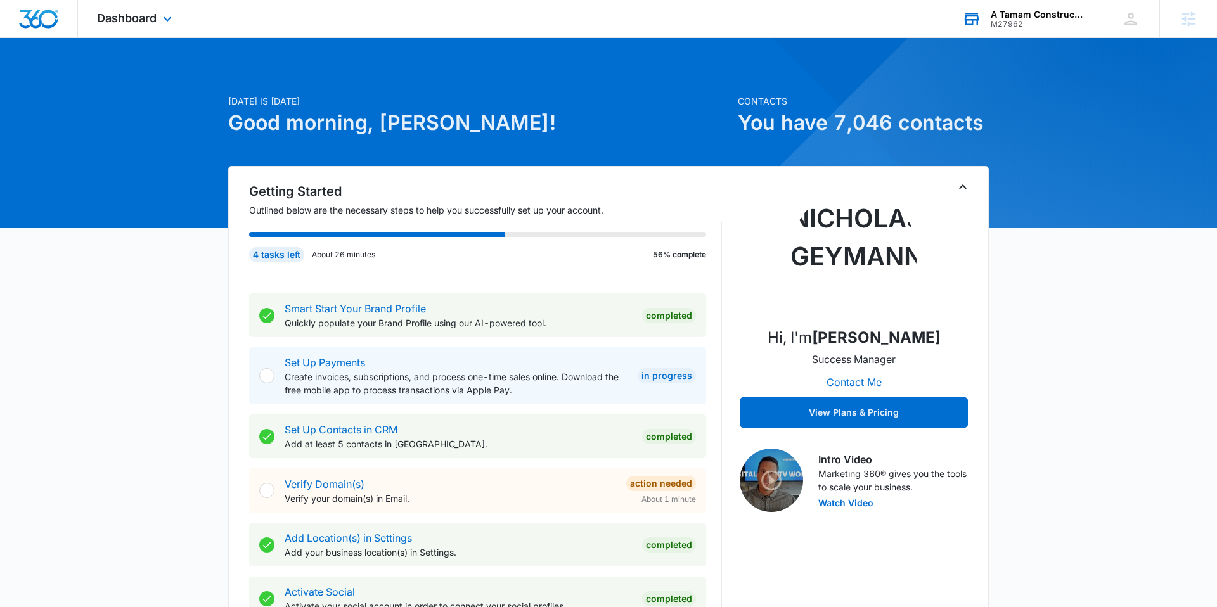
click at [1029, 23] on div "M27962" at bounding box center [1037, 24] width 93 height 9
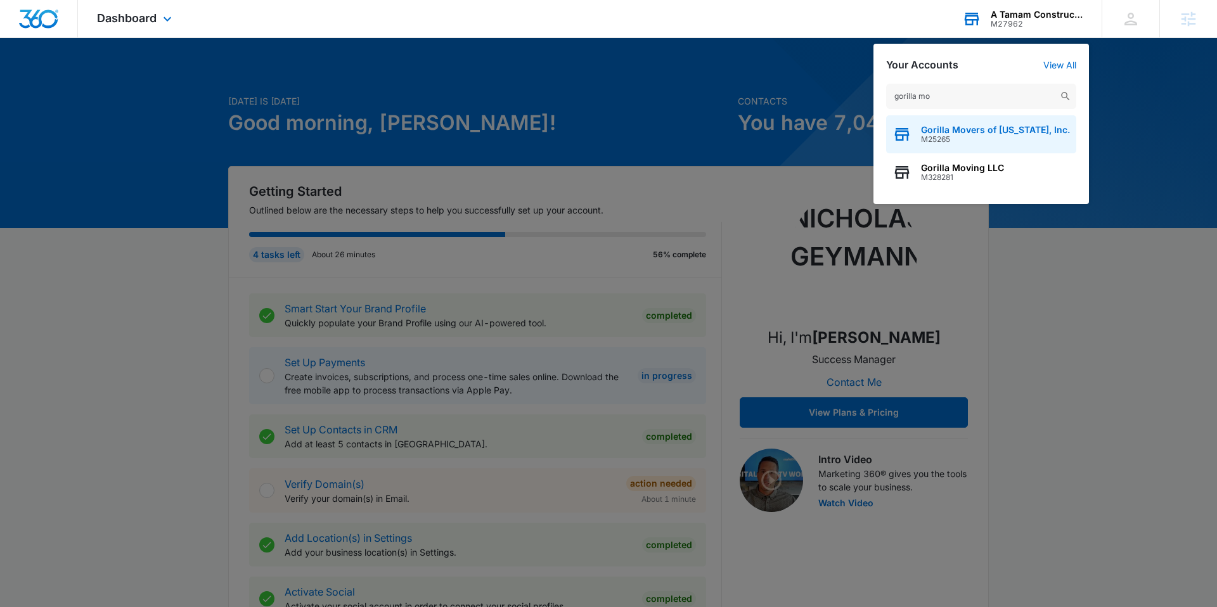
type input "gorilla mo"
click at [981, 133] on span "Gorilla Movers of [US_STATE], Inc." at bounding box center [995, 130] width 149 height 10
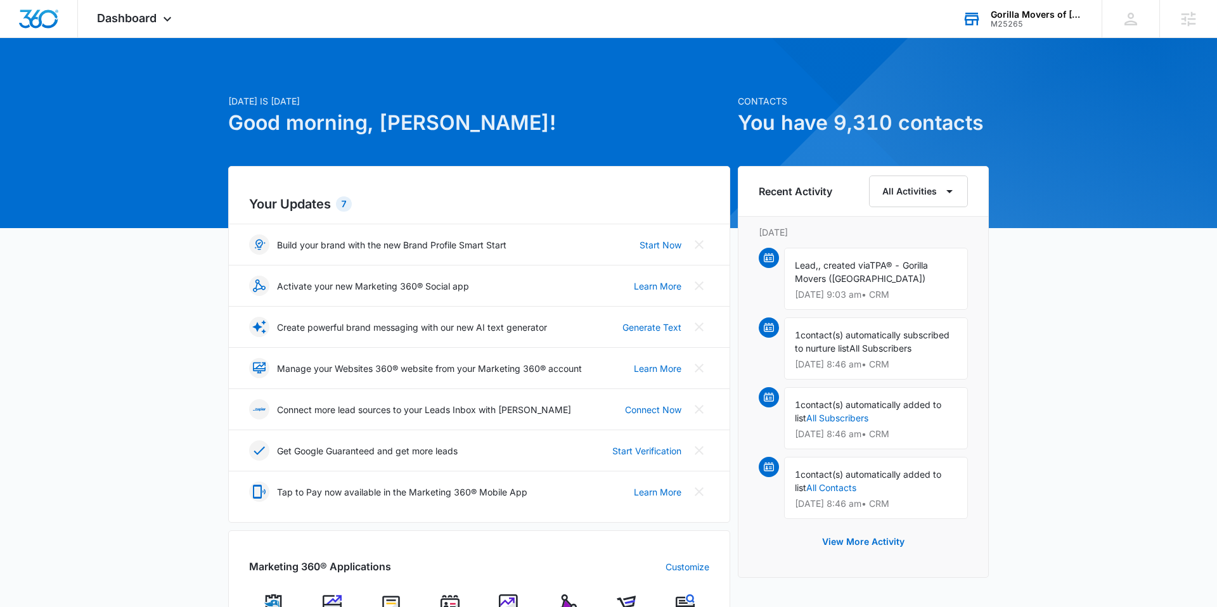
drag, startPoint x: 153, startPoint y: 17, endPoint x: 171, endPoint y: 39, distance: 28.4
click at [155, 20] on span "Dashboard" at bounding box center [127, 17] width 60 height 13
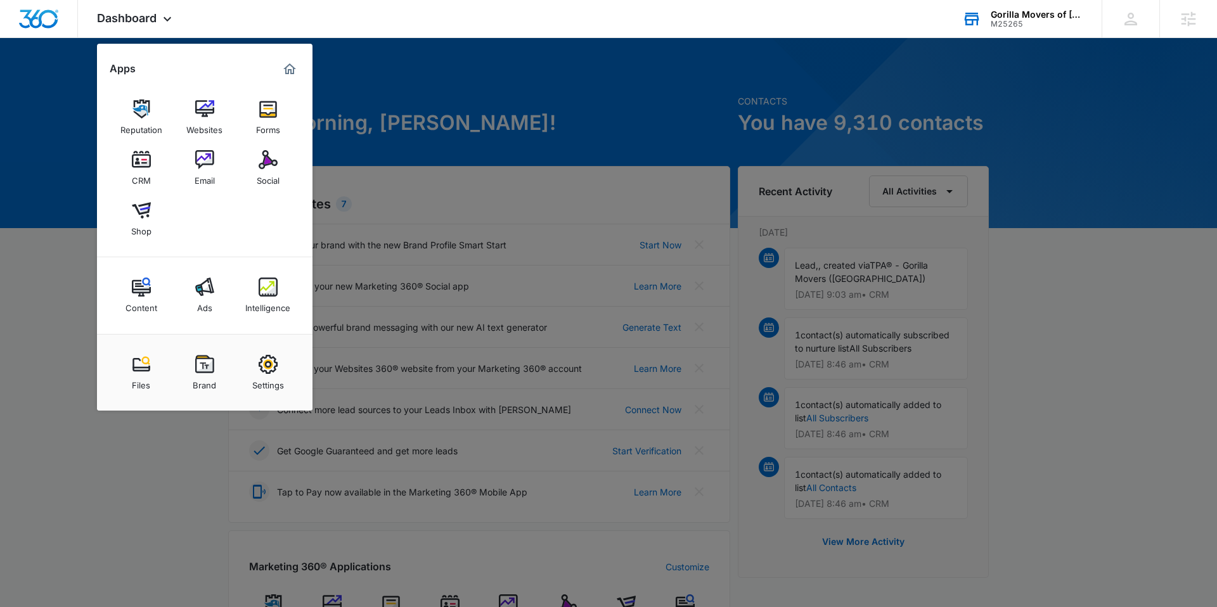
click at [260, 285] on img at bounding box center [268, 287] width 19 height 19
